Goal: Transaction & Acquisition: Purchase product/service

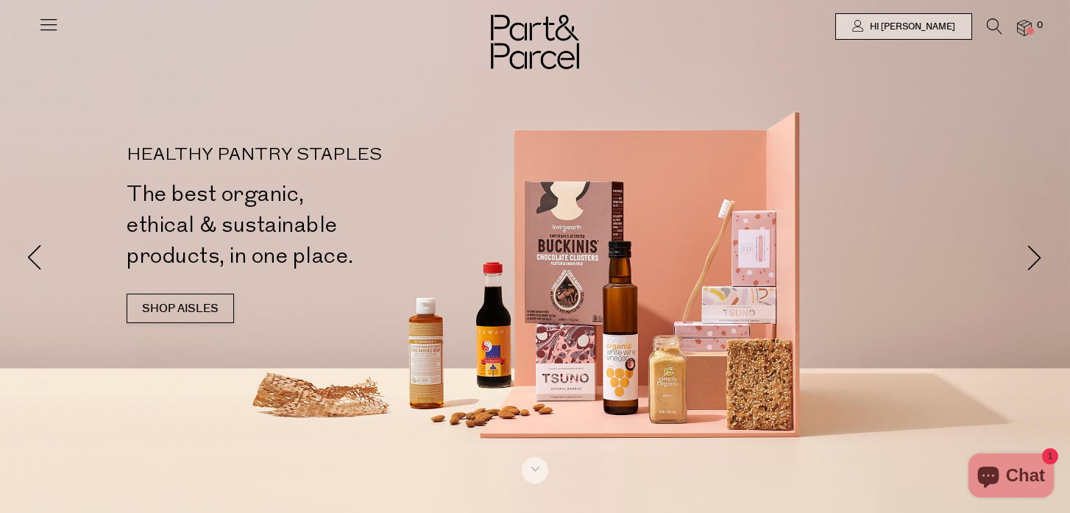
click at [989, 26] on icon at bounding box center [994, 26] width 15 height 16
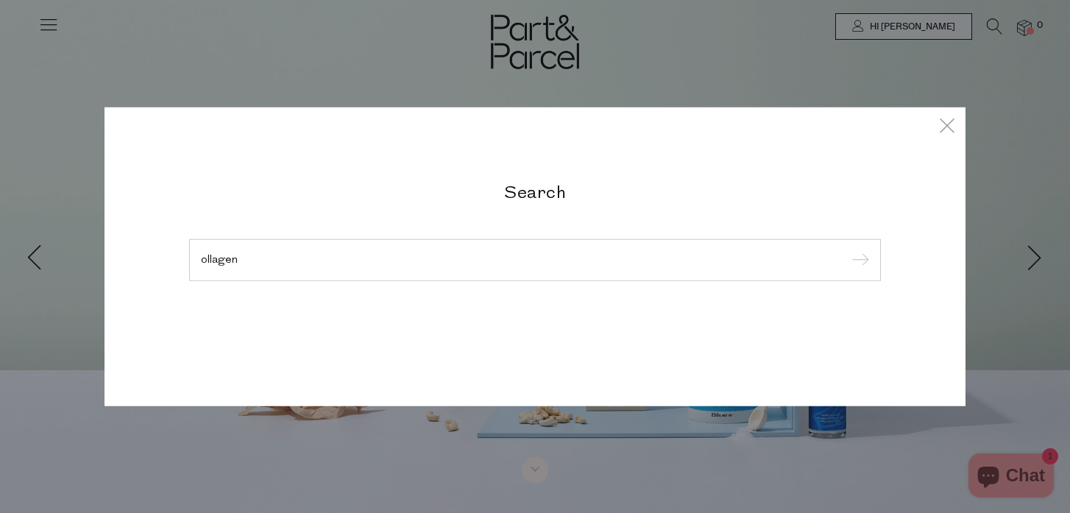
type input "ollagen"
click at [847, 249] on input "submit" at bounding box center [858, 260] width 22 height 22
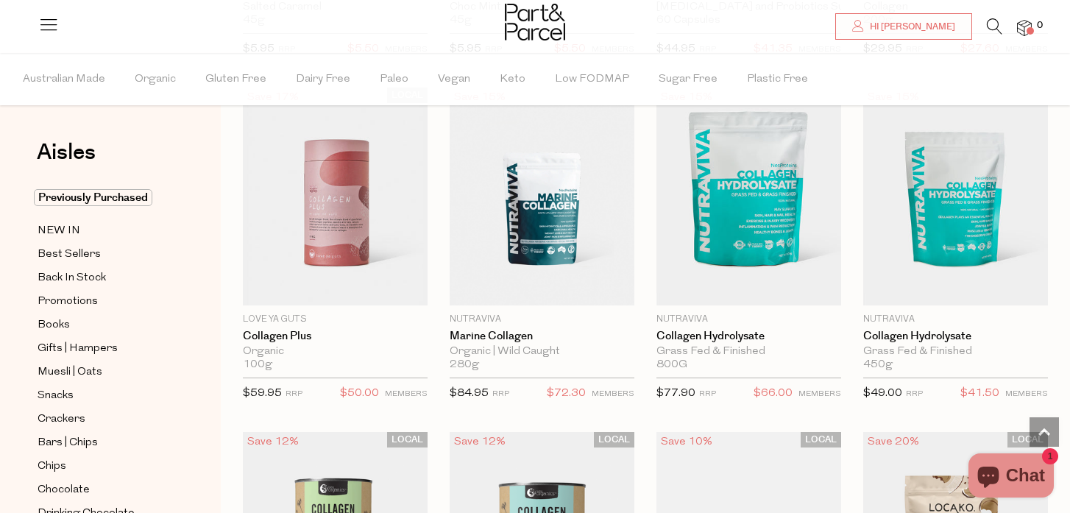
scroll to position [2170, 0]
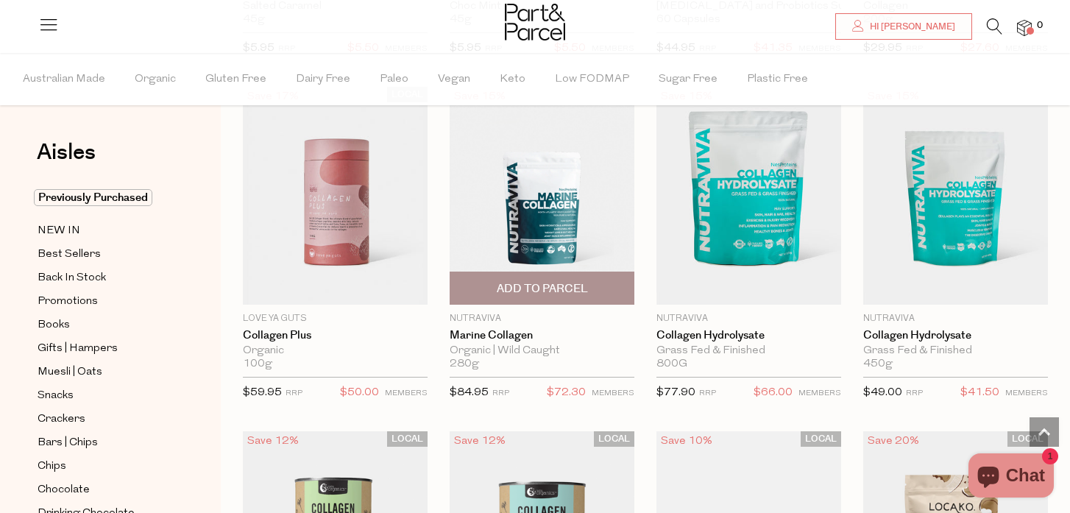
click at [531, 227] on img at bounding box center [542, 196] width 185 height 218
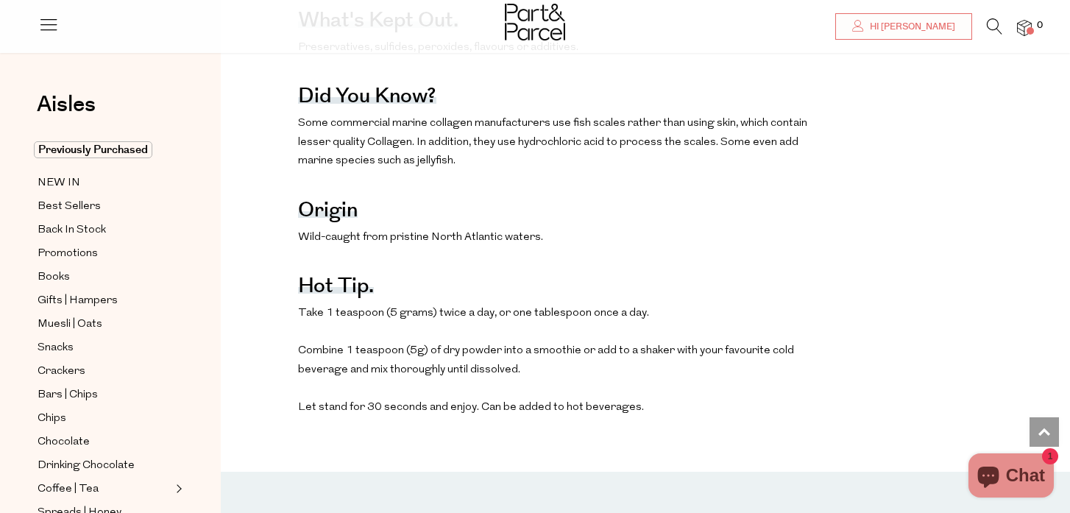
scroll to position [902, 0]
